Goal: Task Accomplishment & Management: Manage account settings

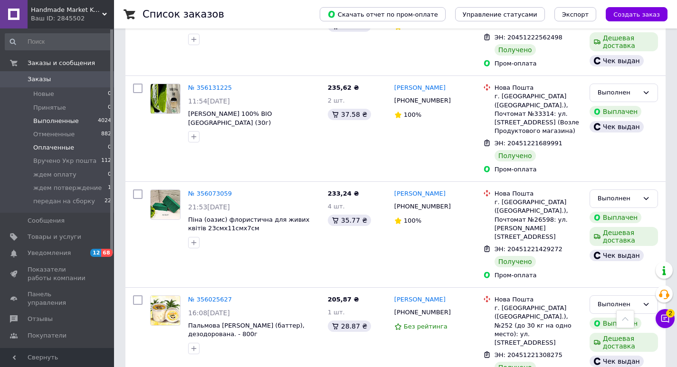
scroll to position [238, 0]
click at [49, 185] on span "ждем потверждение" at bounding box center [67, 188] width 68 height 9
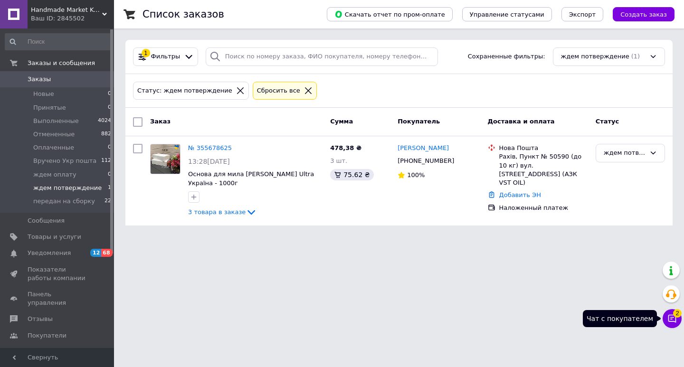
click at [677, 318] on button "Чат с покупателем 2" at bounding box center [672, 318] width 19 height 19
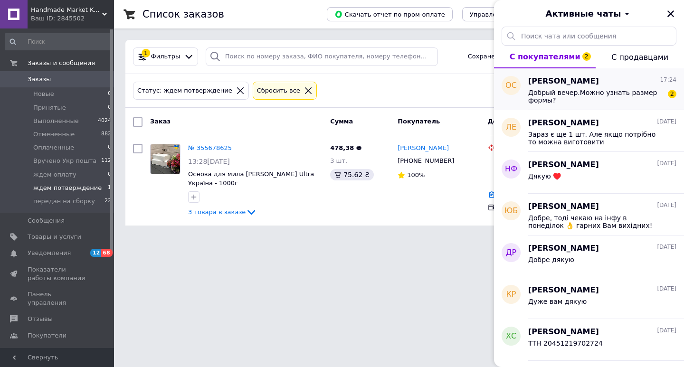
click at [574, 99] on span "Добрый вечер.Можно узнать размер формы?" at bounding box center [595, 96] width 135 height 15
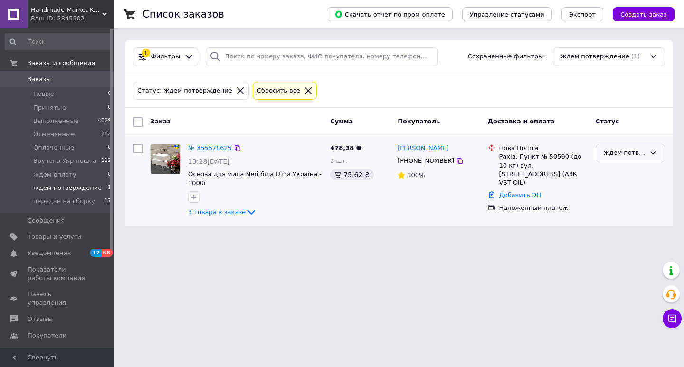
click at [648, 145] on div "ждем потверждение" at bounding box center [630, 153] width 69 height 19
click at [624, 204] on li "Отменен" at bounding box center [630, 208] width 68 height 18
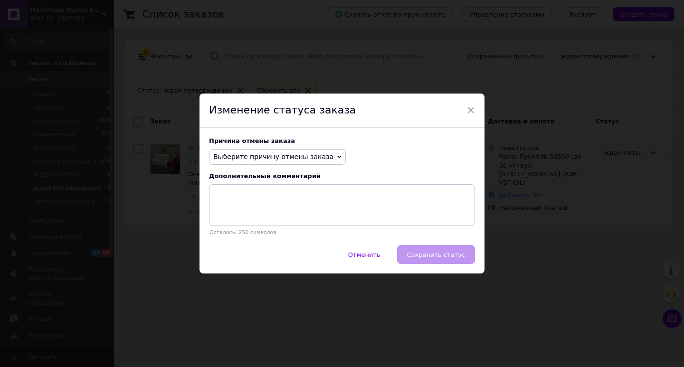
click at [267, 161] on span "Выберите причину отмены заказа" at bounding box center [273, 157] width 120 height 8
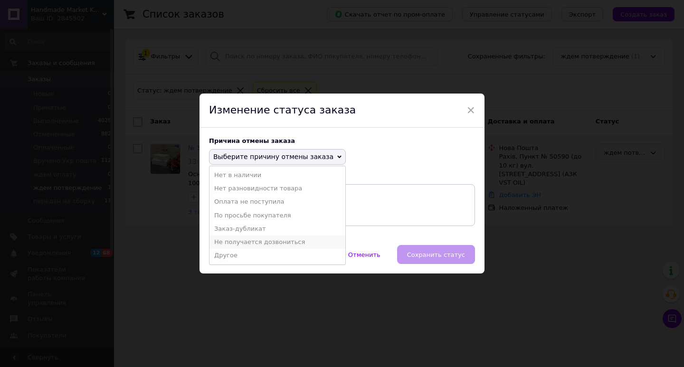
click at [246, 244] on li "Не получается дозвониться" at bounding box center [278, 242] width 136 height 13
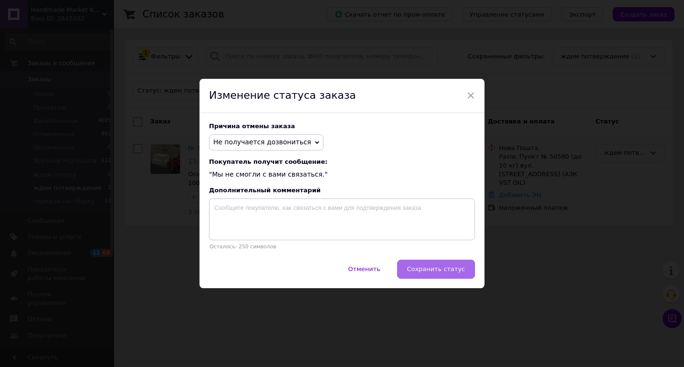
click at [456, 276] on button "Сохранить статус" at bounding box center [436, 269] width 78 height 19
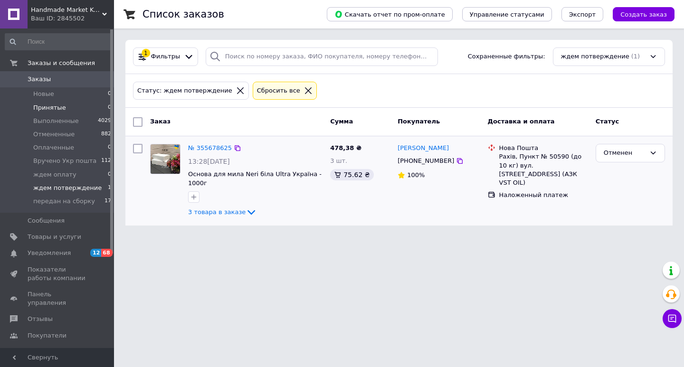
click at [52, 105] on span "Принятые" at bounding box center [49, 108] width 33 height 9
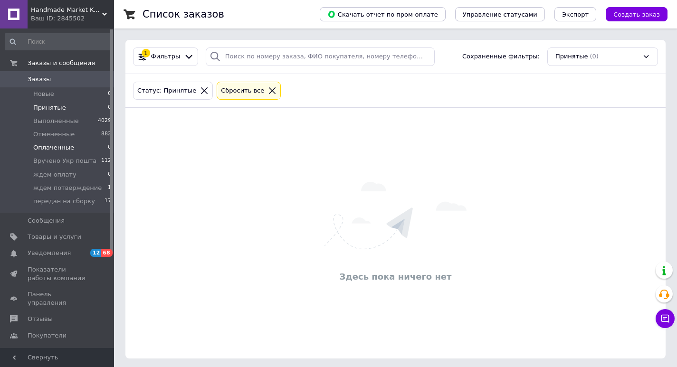
click at [50, 150] on span "Оплаченные" at bounding box center [53, 147] width 41 height 9
click at [69, 205] on span "передан на сборку" at bounding box center [64, 201] width 62 height 9
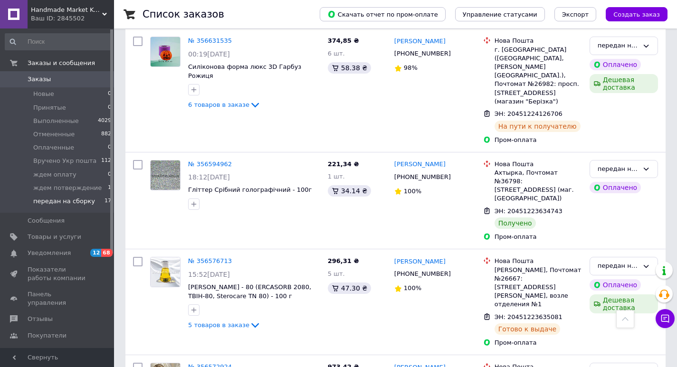
scroll to position [1093, 0]
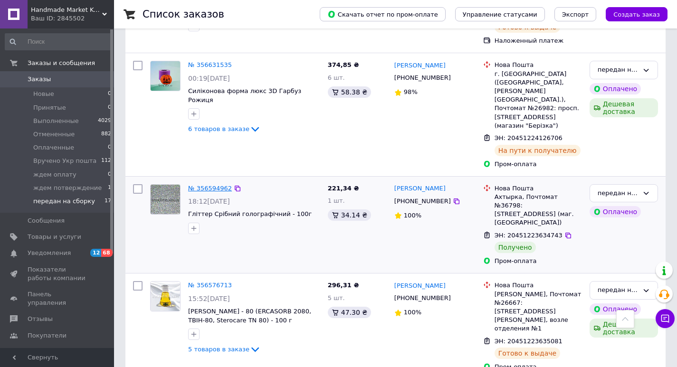
click at [201, 185] on link "№ 356594962" at bounding box center [210, 188] width 44 height 7
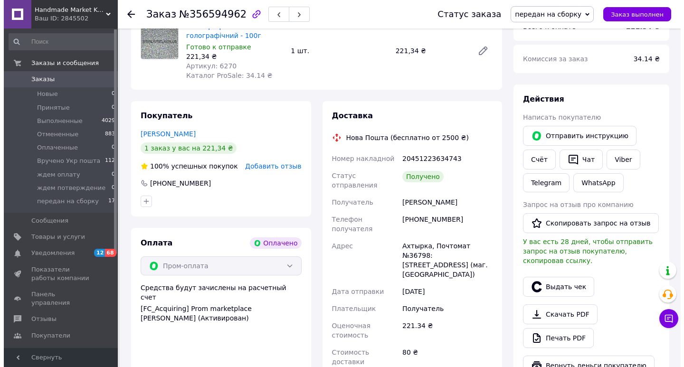
scroll to position [190, 0]
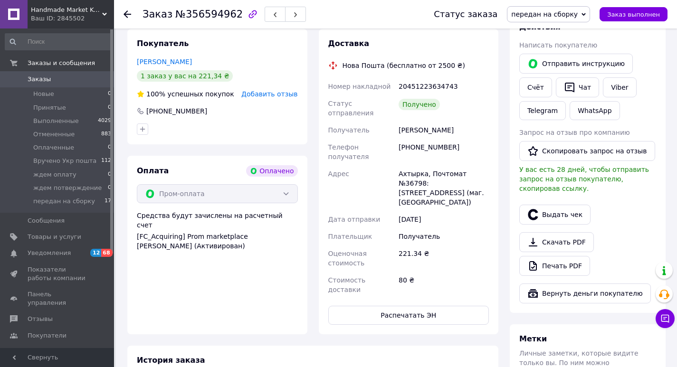
click at [534, 199] on div at bounding box center [587, 201] width 141 height 4
click at [539, 205] on button "Выдать чек" at bounding box center [554, 215] width 71 height 20
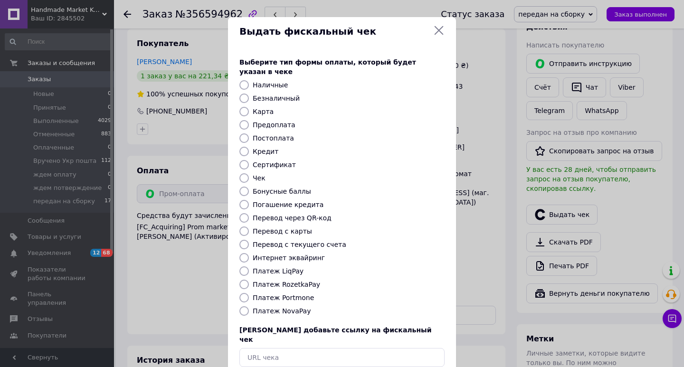
click at [277, 95] on label "Безналичный" at bounding box center [276, 99] width 47 height 8
click at [249, 94] on input "Безналичный" at bounding box center [244, 99] width 10 height 10
radio input "true"
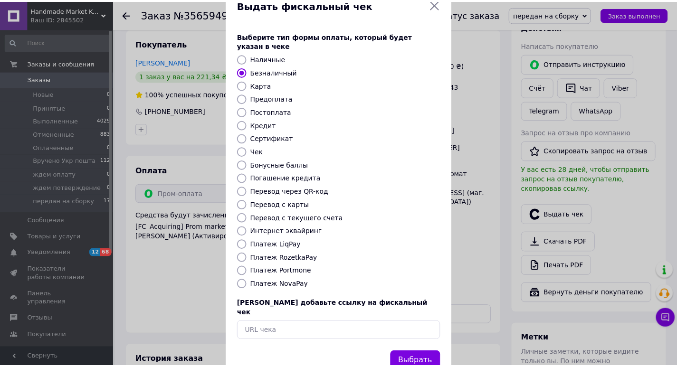
scroll to position [41, 0]
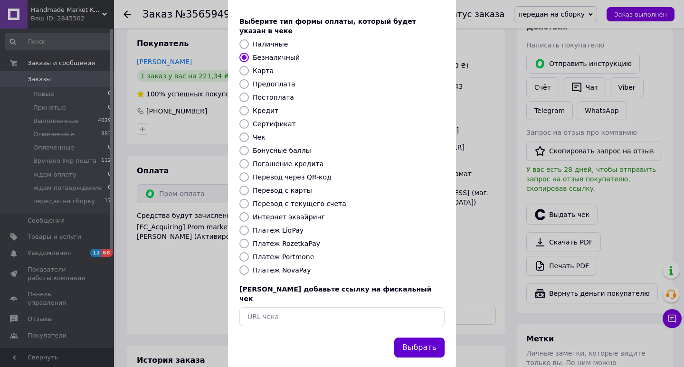
click at [418, 338] on button "Выбрать" at bounding box center [419, 348] width 50 height 20
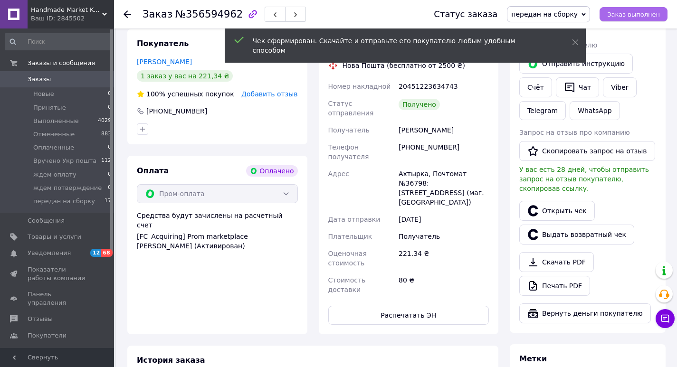
click at [645, 14] on span "Заказ выполнен" at bounding box center [633, 14] width 53 height 7
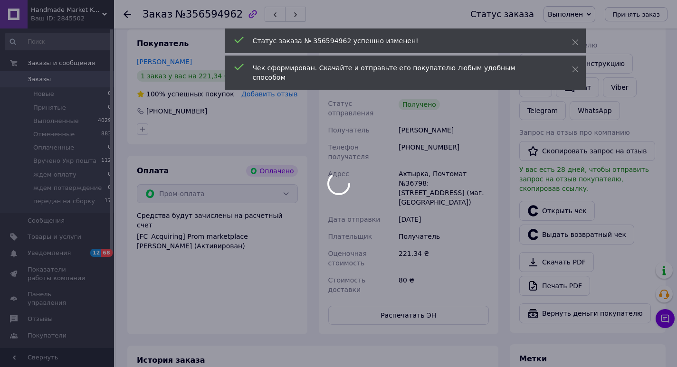
scroll to position [101, 0]
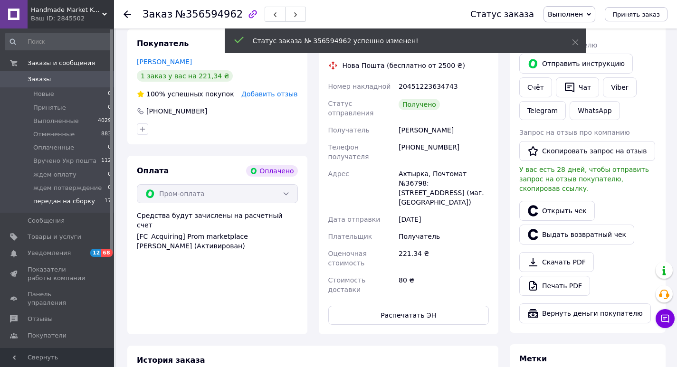
click at [55, 199] on span "передан на сборку" at bounding box center [64, 201] width 62 height 9
